Goal: Find specific page/section

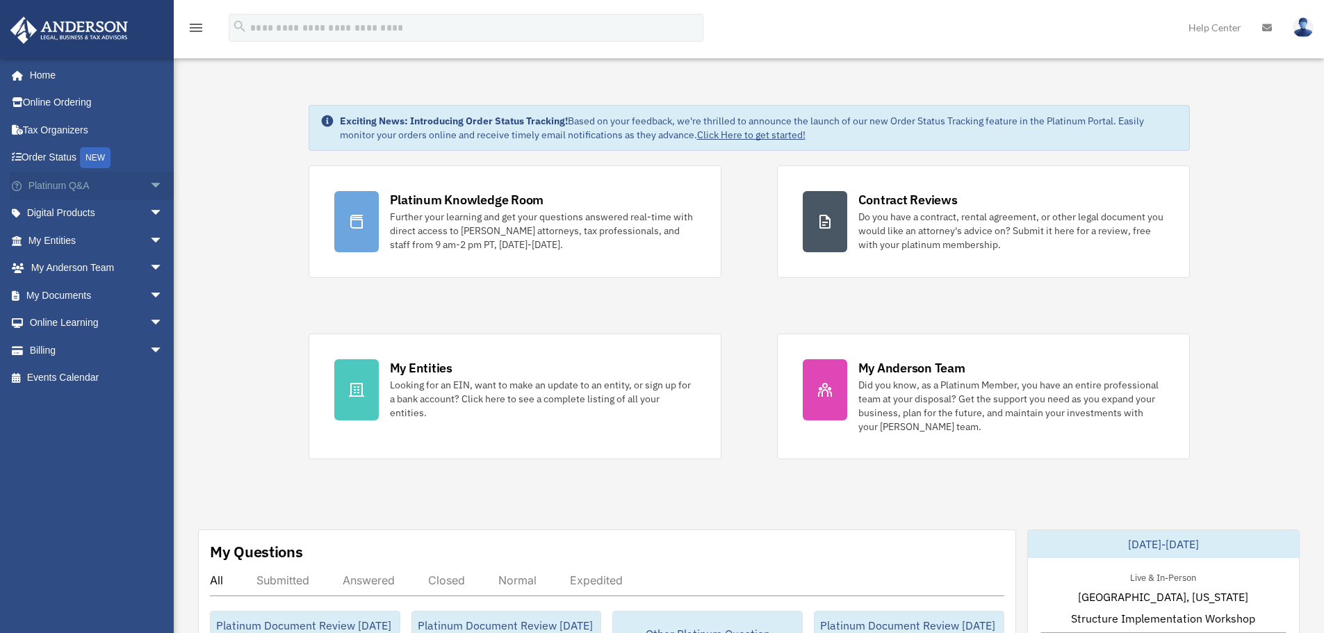
click at [149, 184] on span "arrow_drop_down" at bounding box center [163, 186] width 28 height 29
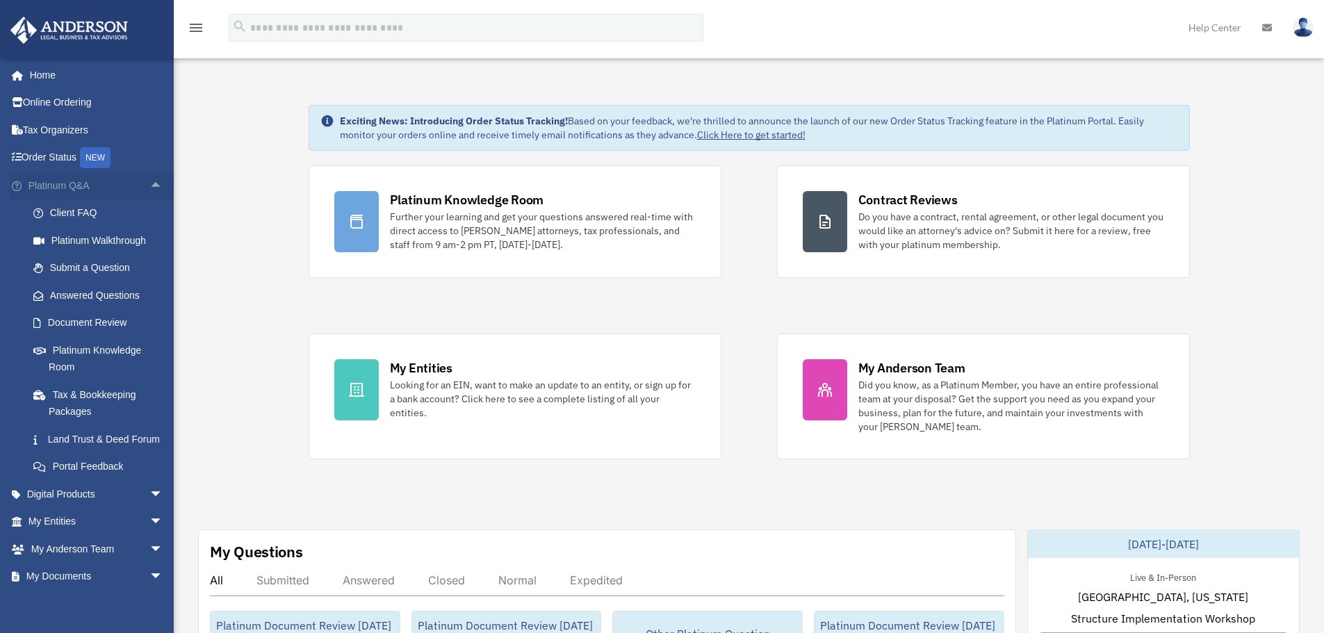
click at [149, 187] on span "arrow_drop_up" at bounding box center [163, 186] width 28 height 29
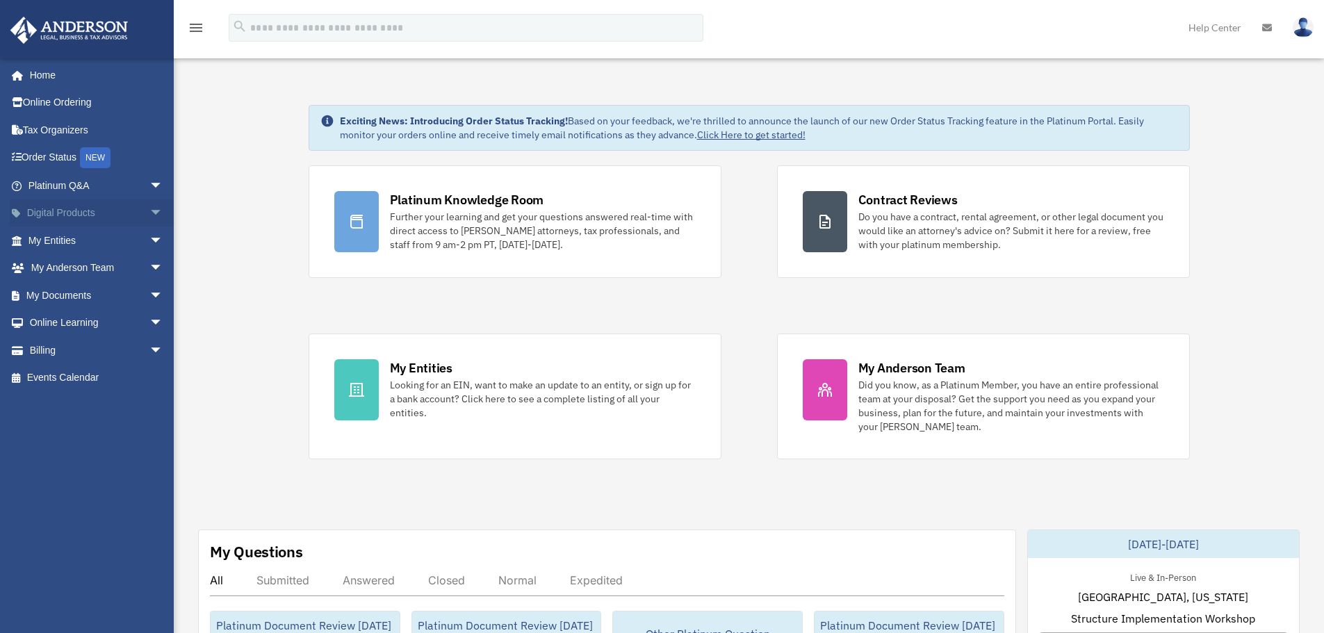
click at [149, 213] on span "arrow_drop_down" at bounding box center [163, 214] width 28 height 29
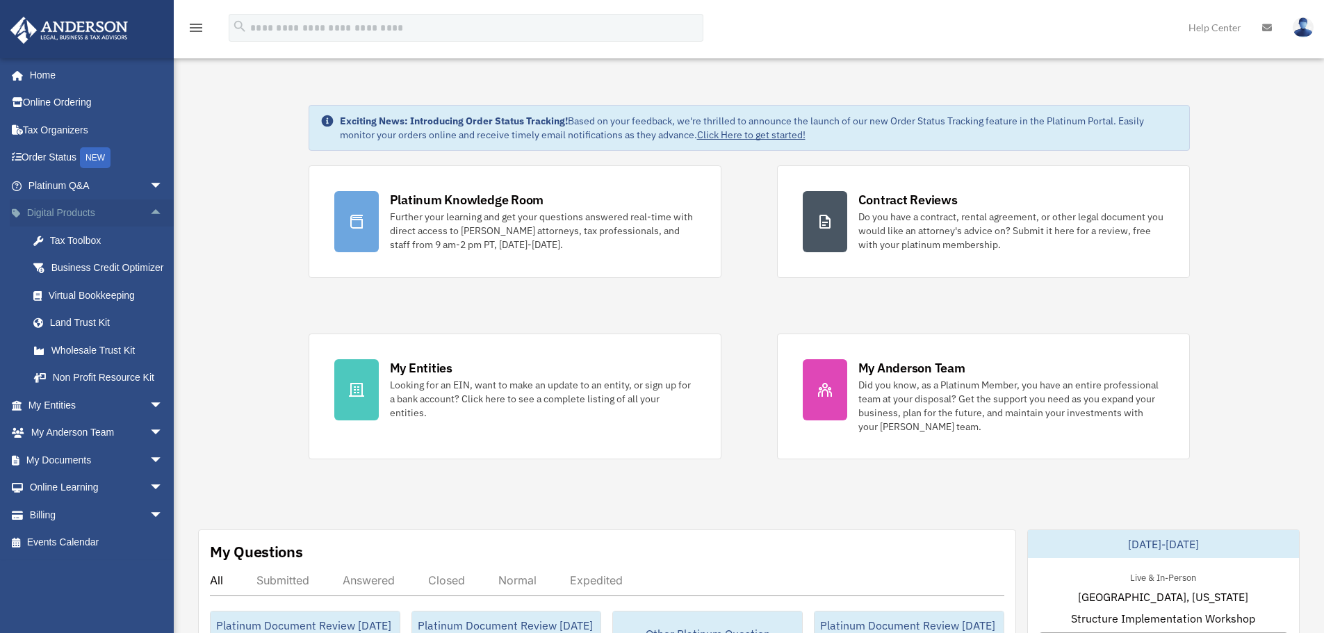
click at [149, 211] on span "arrow_drop_up" at bounding box center [163, 214] width 28 height 29
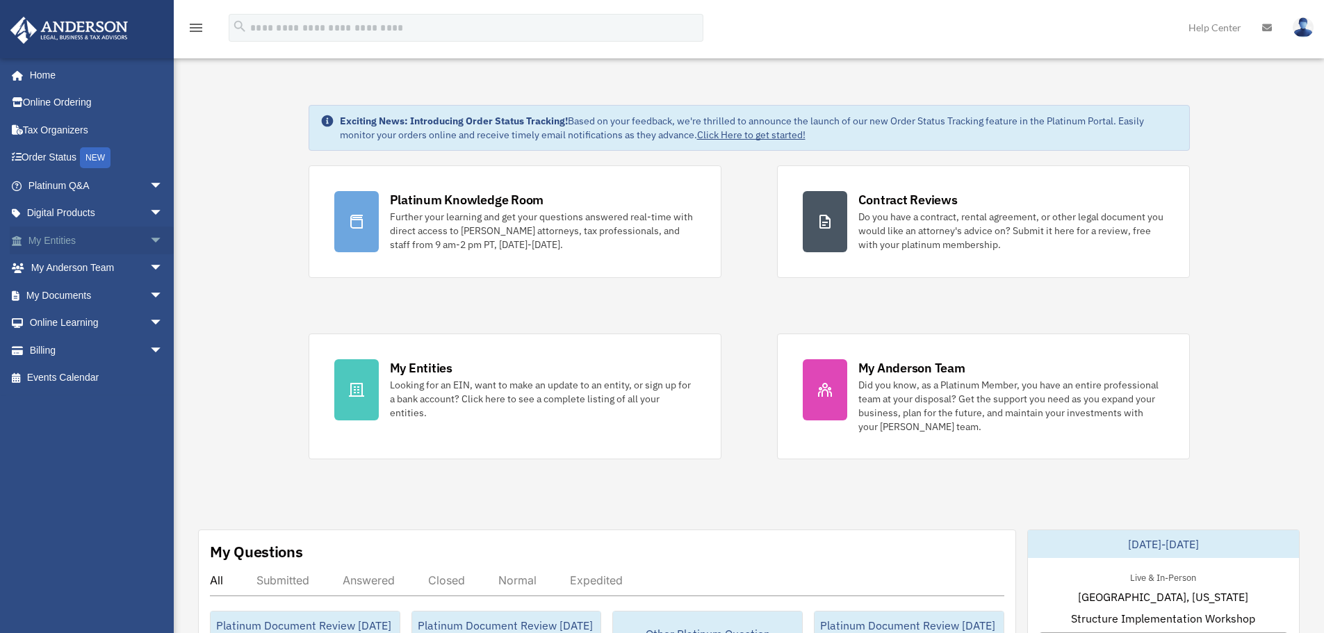
click at [149, 234] on span "arrow_drop_down" at bounding box center [163, 241] width 28 height 29
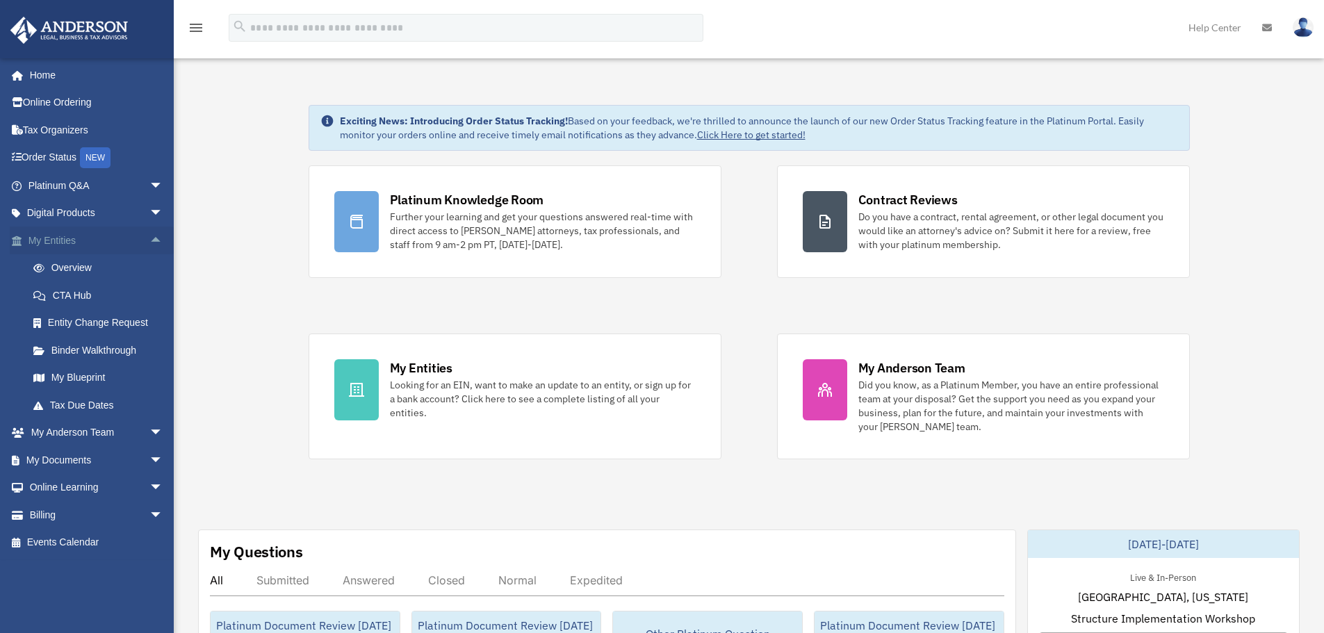
click at [149, 236] on span "arrow_drop_up" at bounding box center [163, 241] width 28 height 29
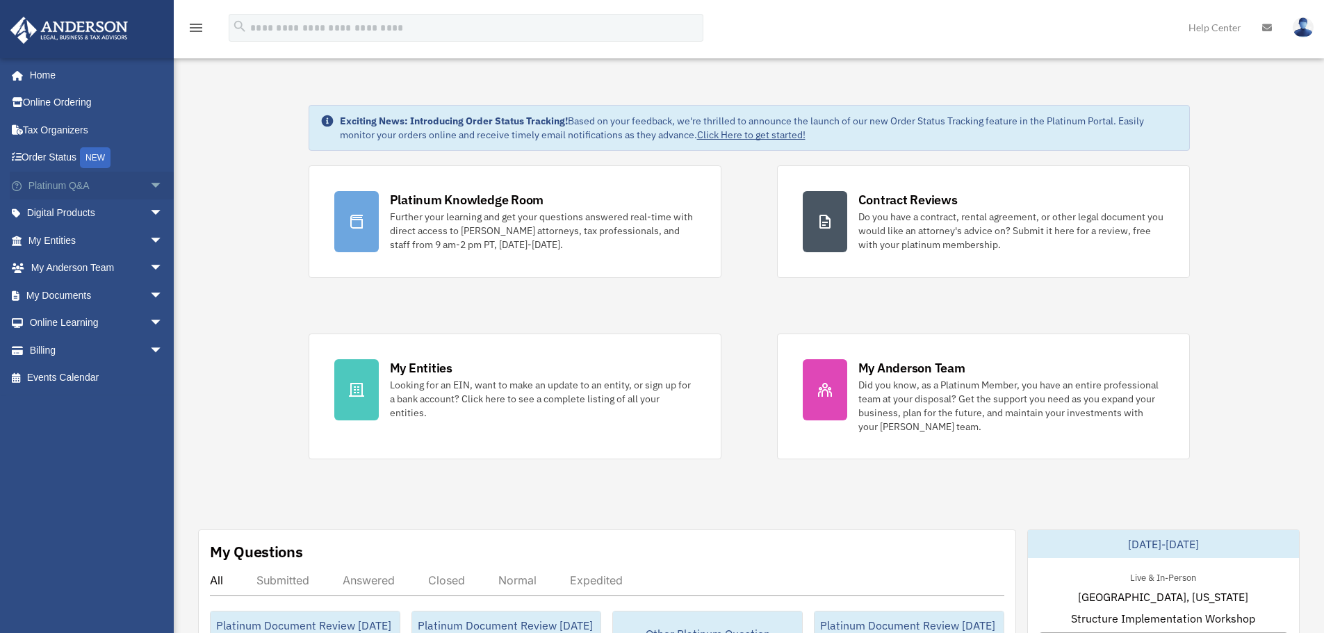
click at [150, 180] on span "arrow_drop_down" at bounding box center [163, 186] width 28 height 29
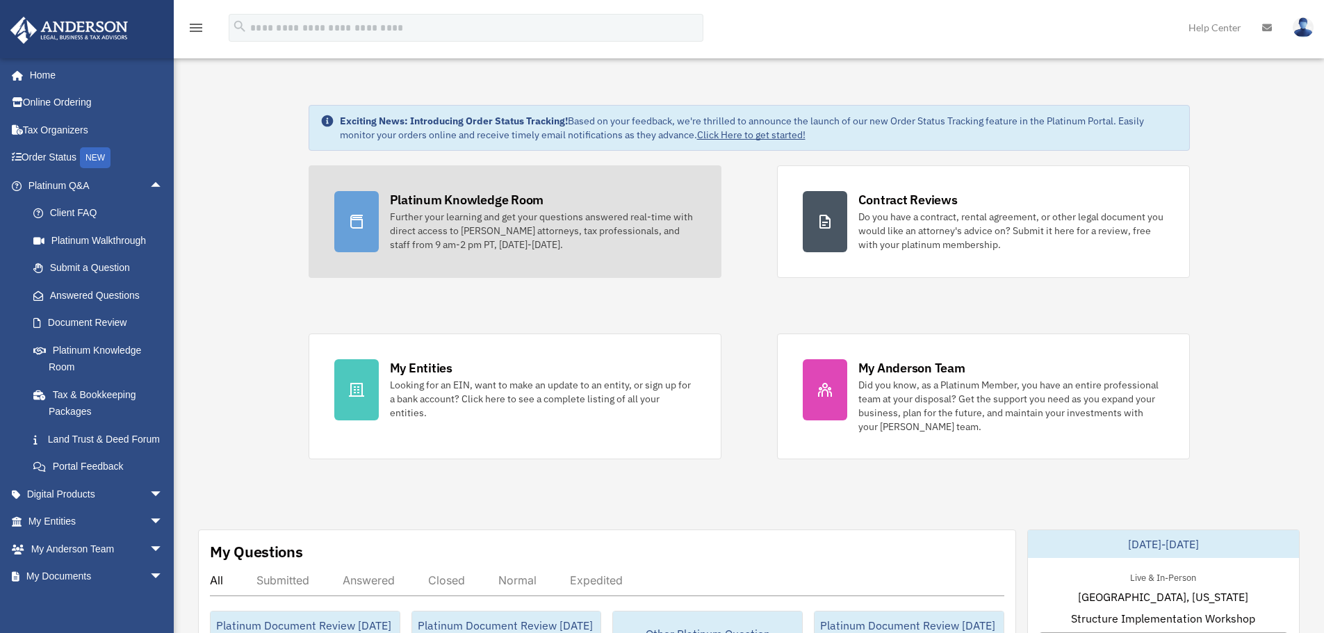
click at [353, 210] on div at bounding box center [356, 221] width 44 height 61
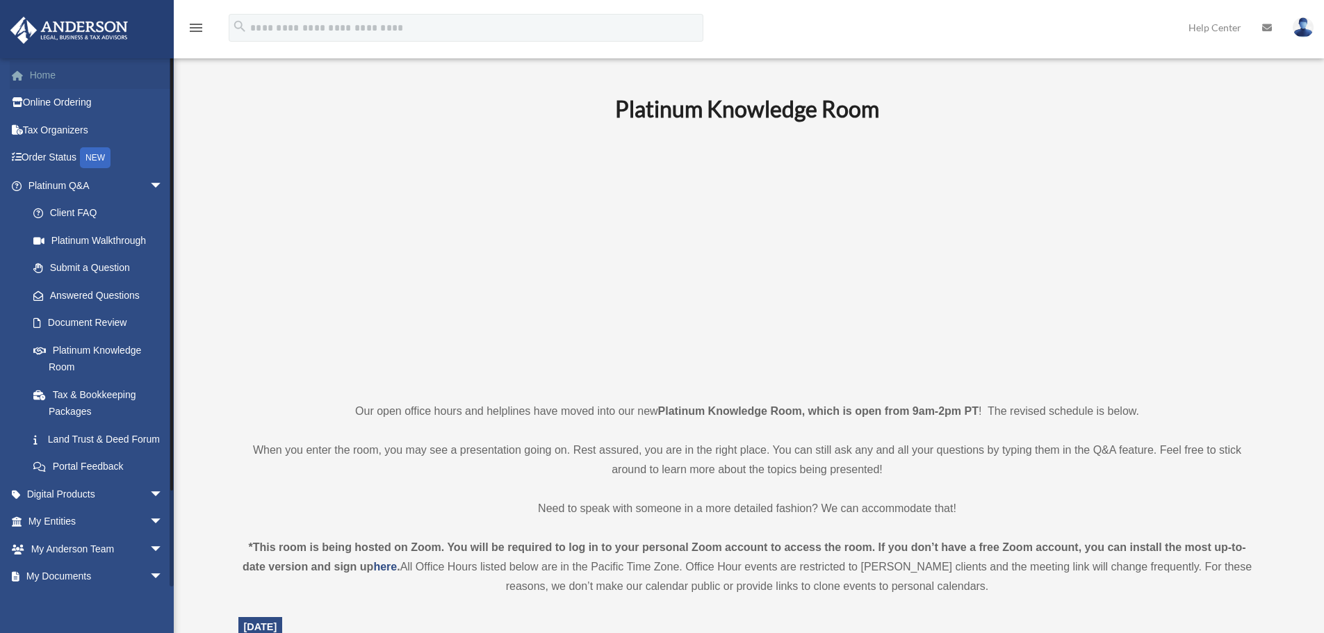
click at [43, 74] on link "Home" at bounding box center [97, 75] width 175 height 28
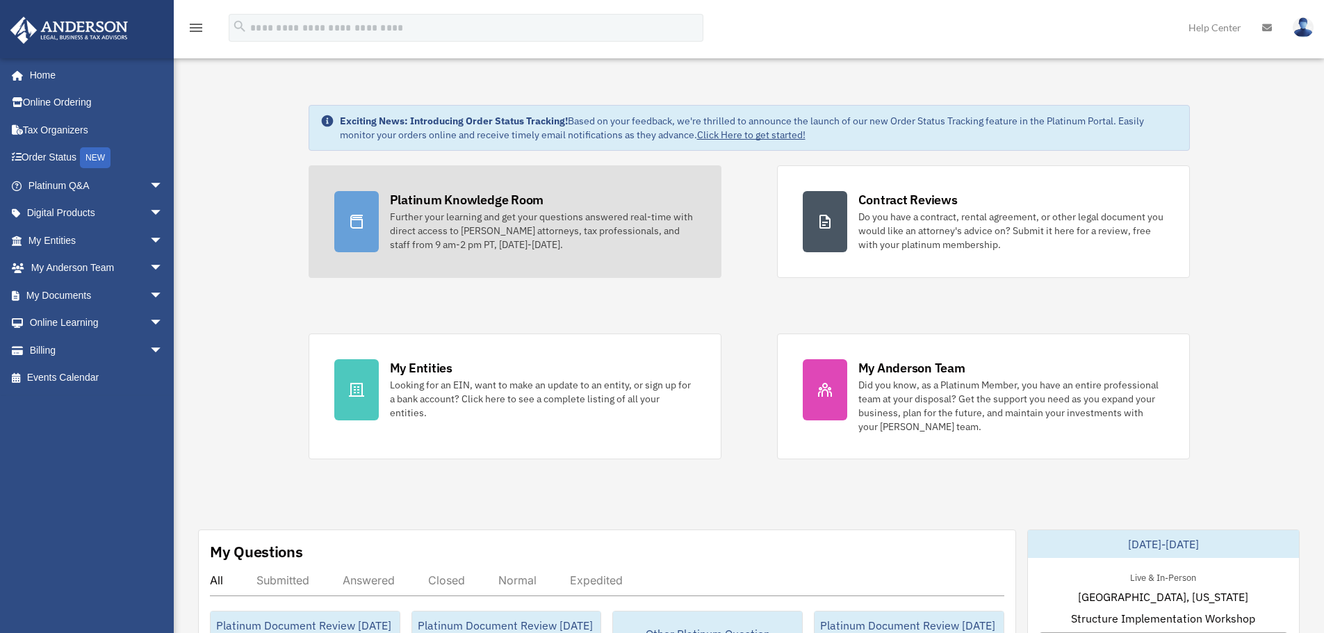
click at [376, 213] on div at bounding box center [356, 221] width 44 height 61
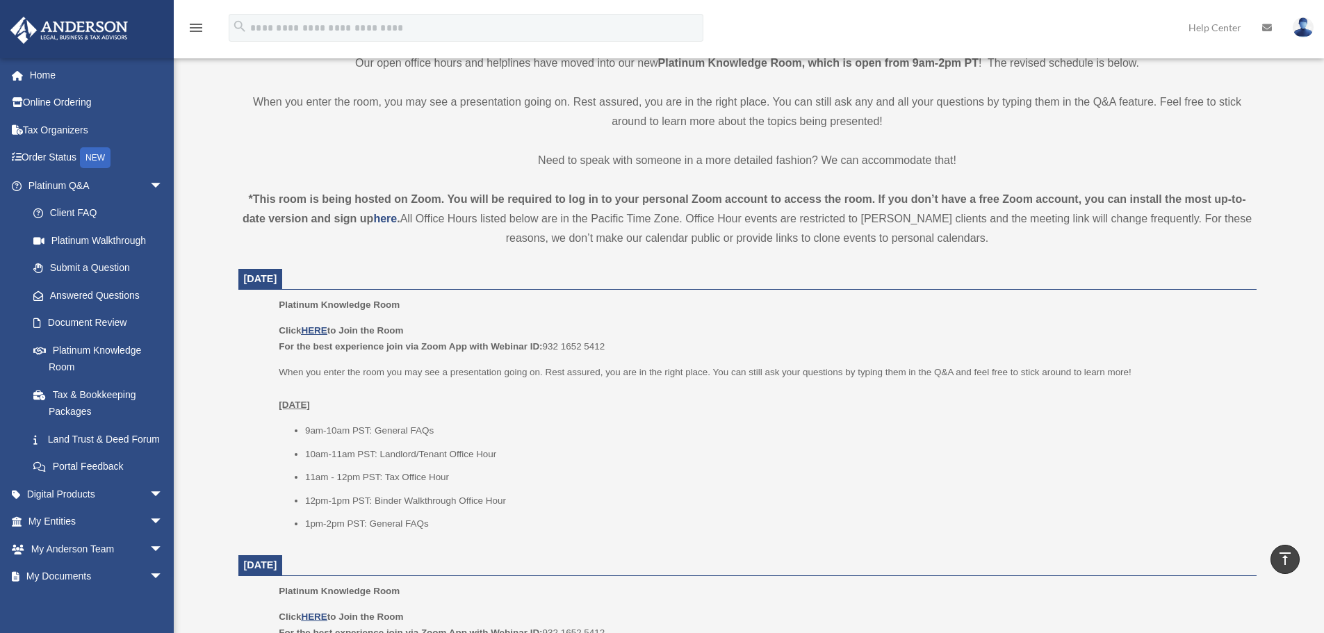
scroll to position [348, 0]
click at [104, 320] on link "Document Review" at bounding box center [101, 323] width 165 height 28
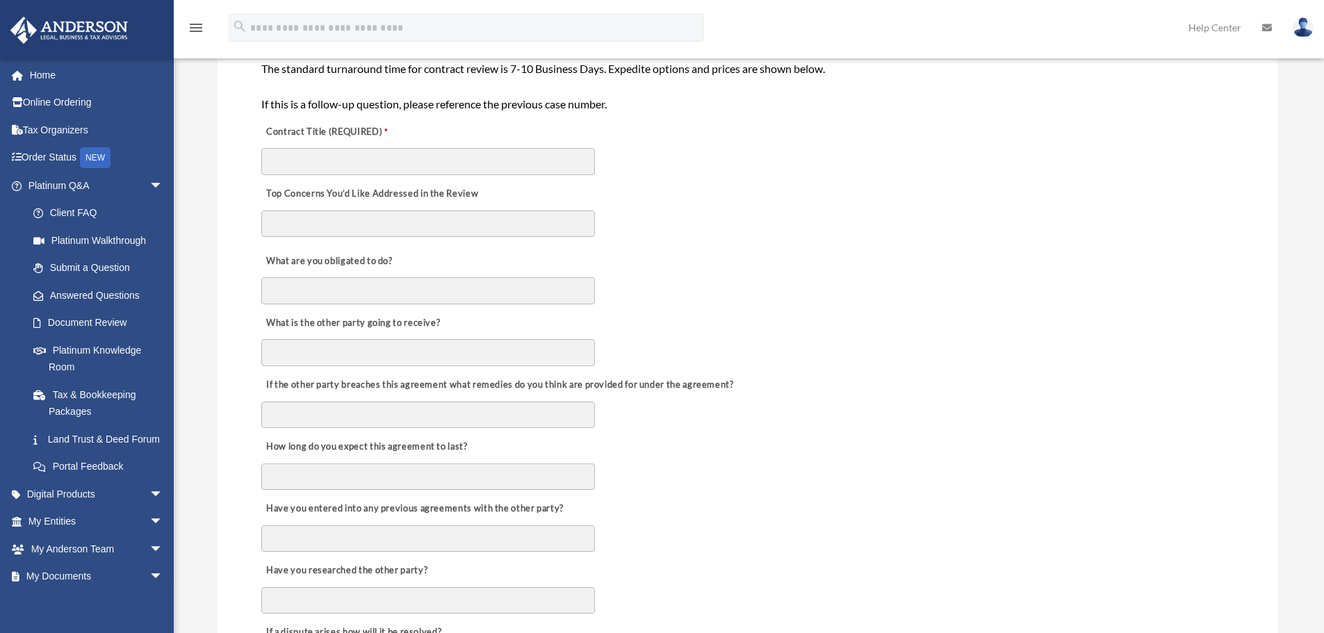
scroll to position [348, 0]
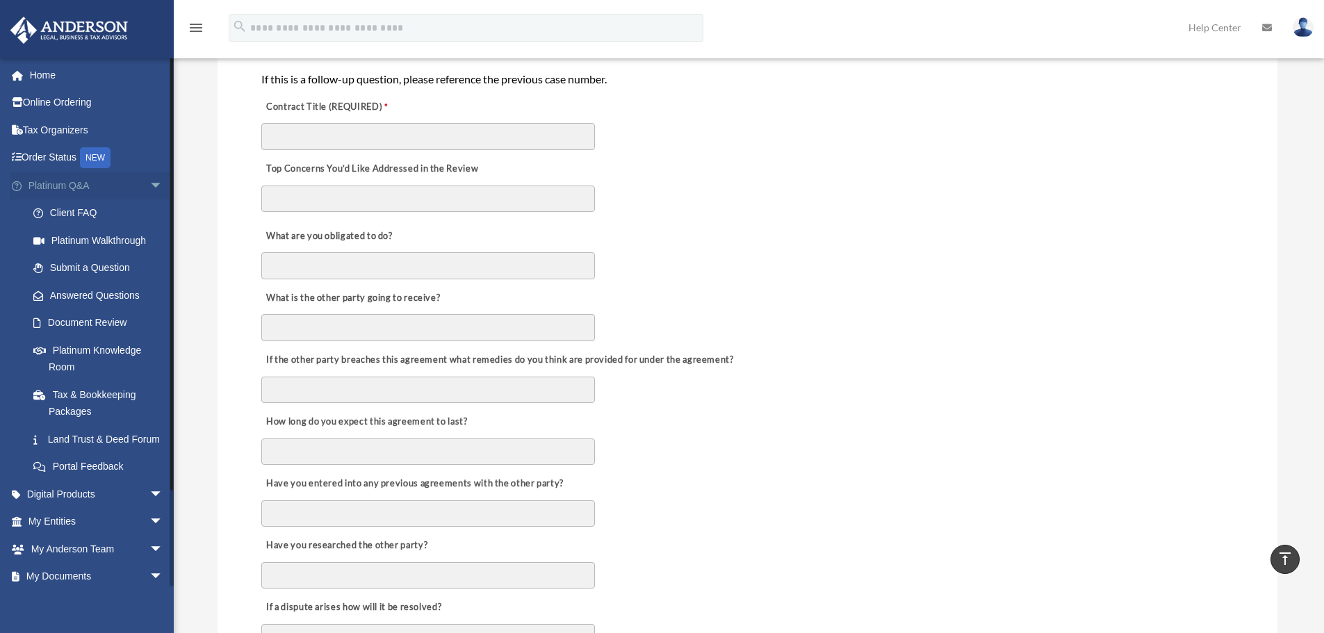
click at [149, 179] on span "arrow_drop_down" at bounding box center [163, 186] width 28 height 29
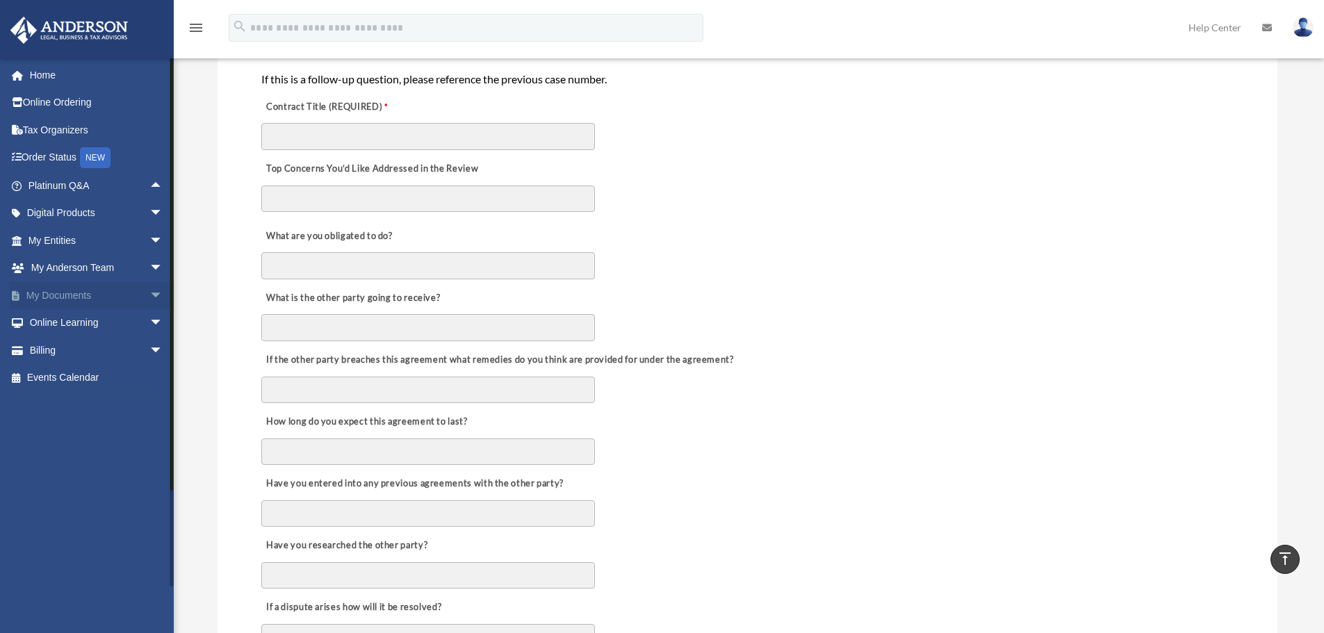
click at [149, 294] on span "arrow_drop_down" at bounding box center [163, 296] width 28 height 29
click at [72, 379] on link "Forms Library" at bounding box center [101, 378] width 165 height 28
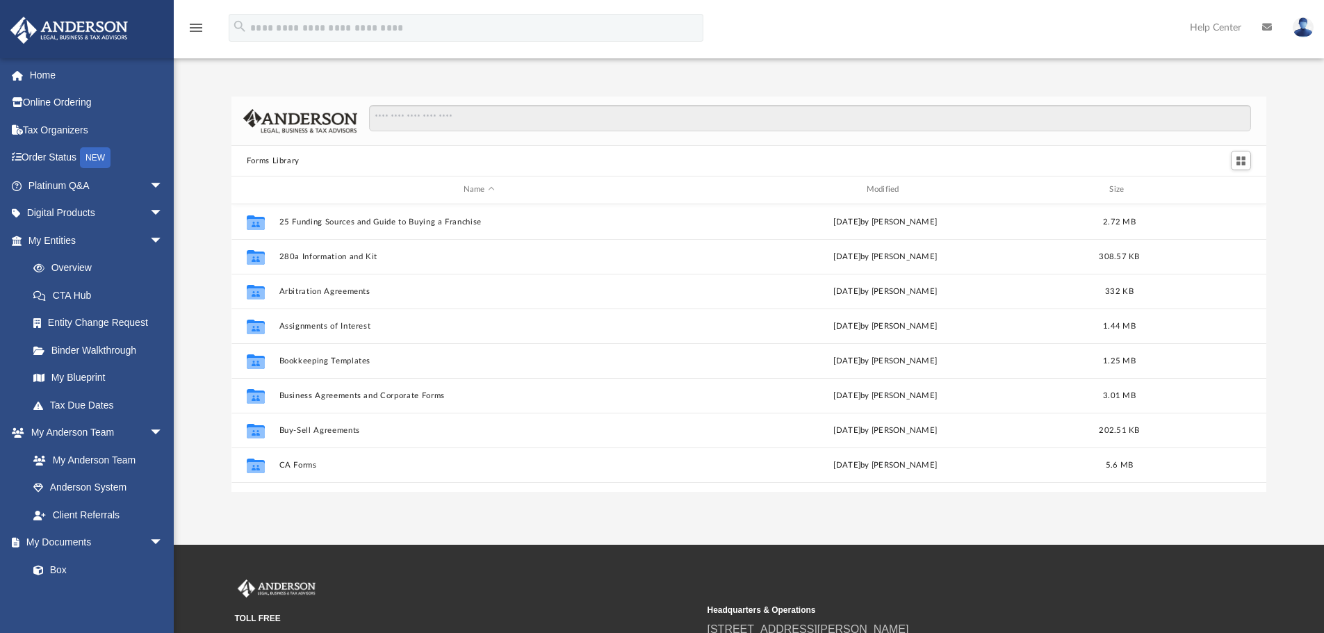
scroll to position [306, 1025]
click at [400, 120] on input "Search files and folders" at bounding box center [810, 118] width 882 height 26
click at [149, 236] on span "arrow_drop_down" at bounding box center [163, 241] width 28 height 29
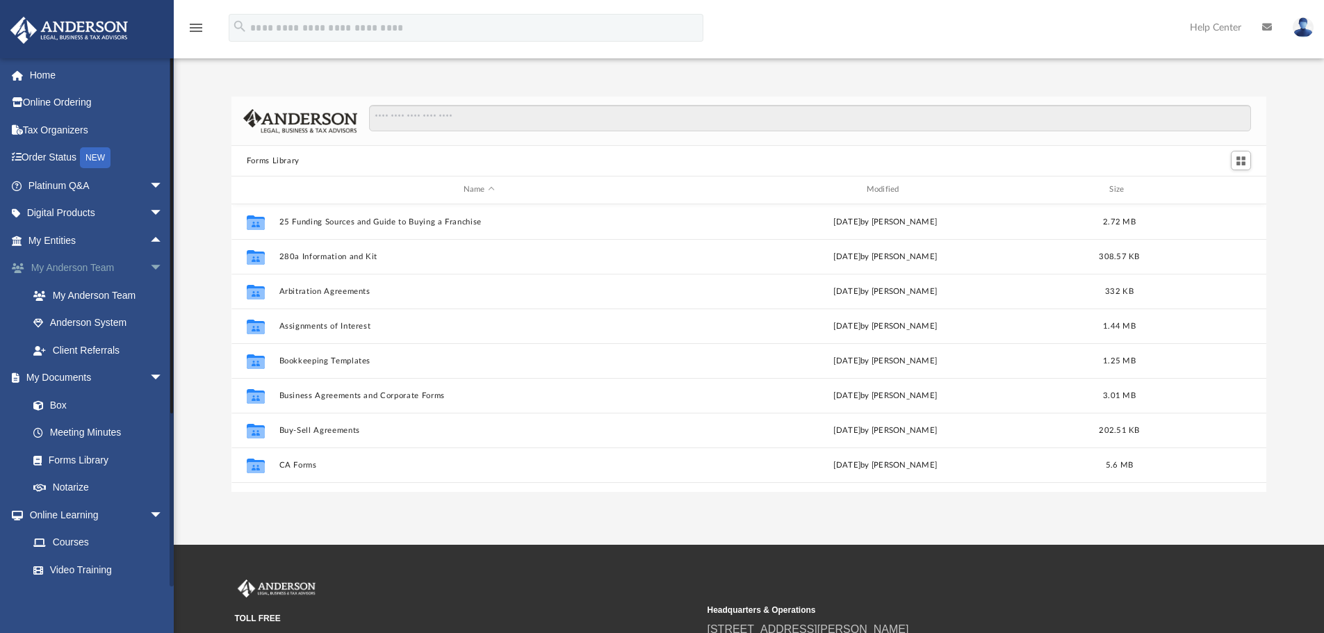
click at [149, 263] on span "arrow_drop_down" at bounding box center [163, 268] width 28 height 29
click at [149, 295] on span "arrow_drop_down" at bounding box center [163, 296] width 28 height 29
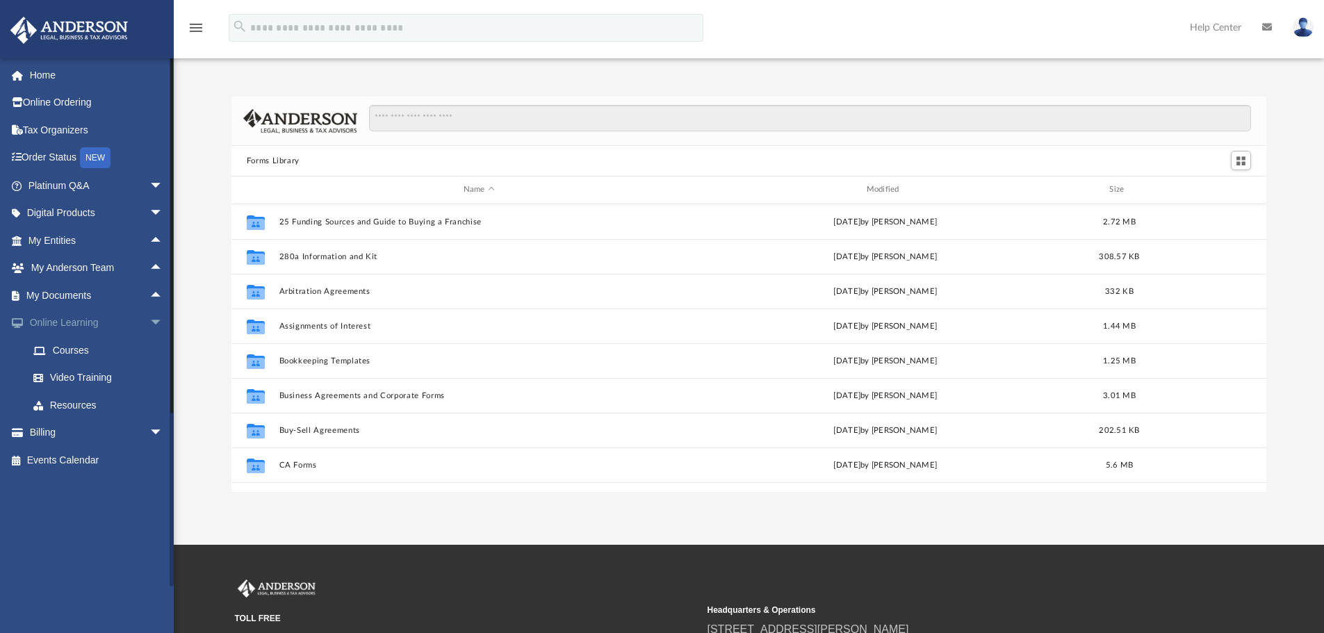
click at [149, 324] on span "arrow_drop_down" at bounding box center [163, 323] width 28 height 29
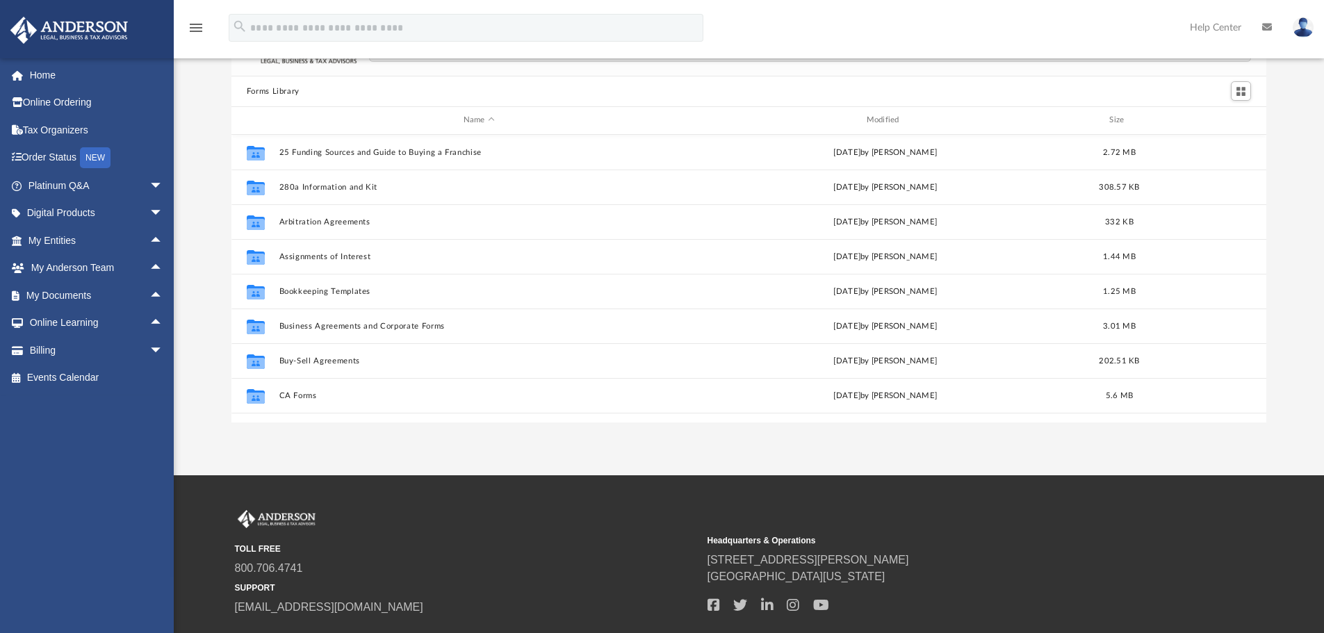
scroll to position [0, 0]
